Goal: Check status: Check status

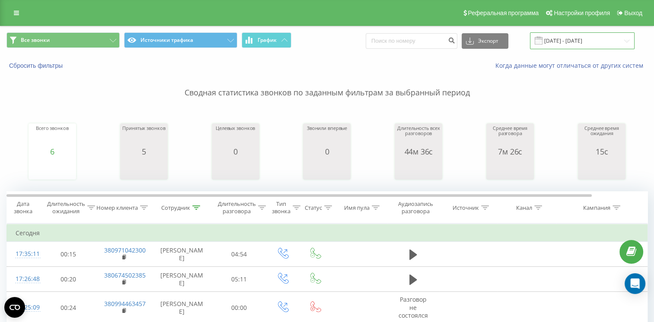
click at [572, 41] on input "[DATE] - [DATE]" at bounding box center [582, 40] width 105 height 17
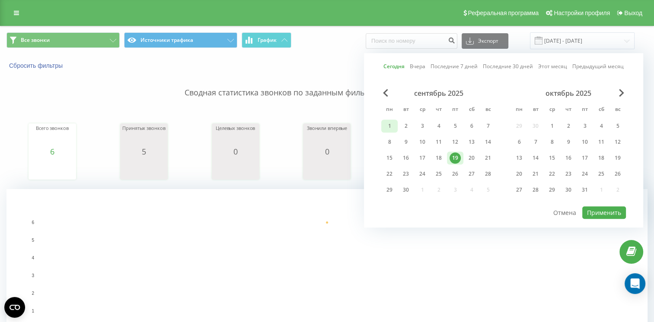
click at [394, 124] on div "1" at bounding box center [389, 126] width 11 height 11
click at [458, 154] on div "19" at bounding box center [454, 158] width 11 height 11
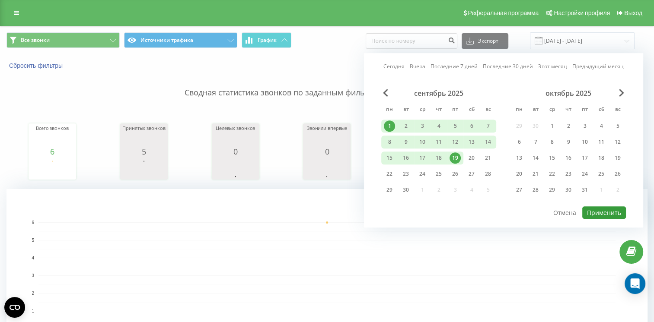
click at [596, 210] on button "Применить" at bounding box center [604, 213] width 44 height 13
type input "[DATE] - [DATE]"
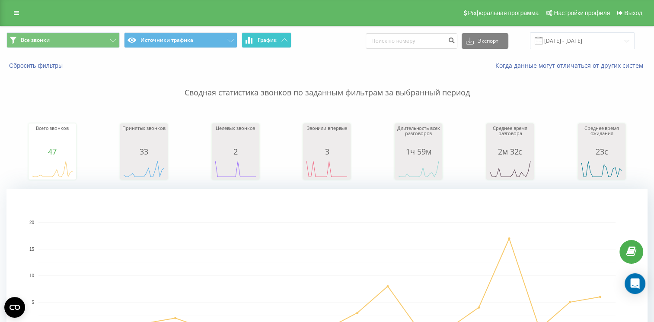
click at [276, 42] on span "График" at bounding box center [267, 40] width 19 height 6
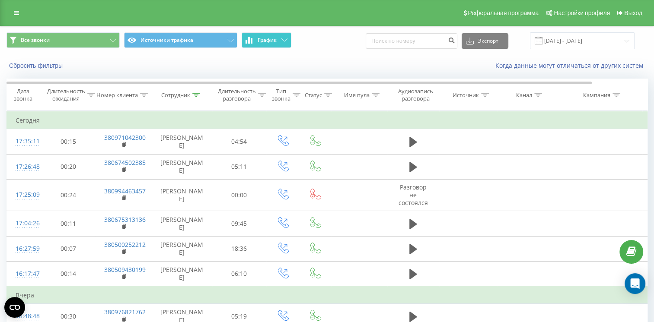
click at [268, 34] on button "График" at bounding box center [267, 40] width 50 height 16
